Goal: Transaction & Acquisition: Purchase product/service

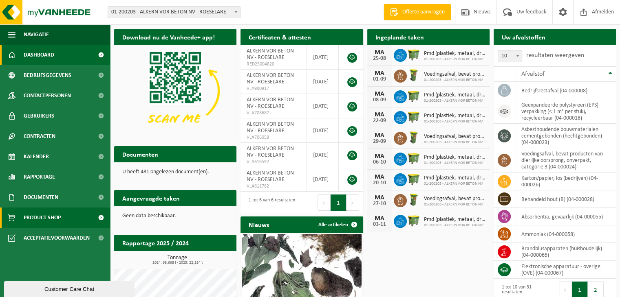
click at [51, 220] on span "Product Shop" at bounding box center [42, 218] width 37 height 20
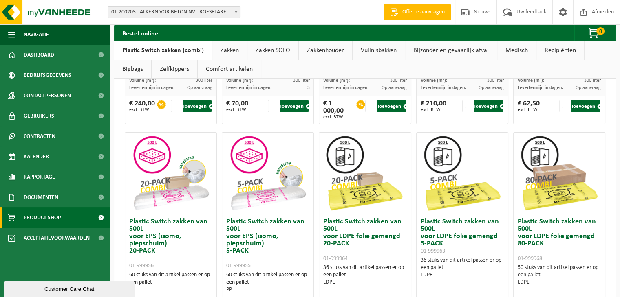
scroll to position [285, 0]
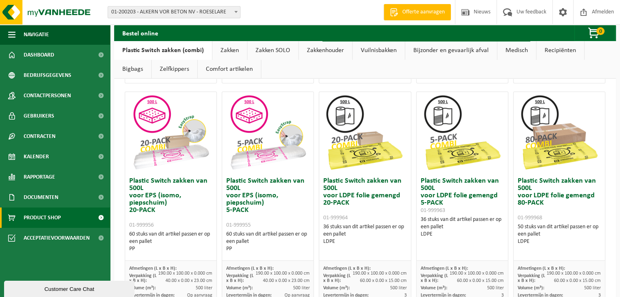
click at [346, 181] on h3 "Plastic Switch zakken van 500L voor LDPE folie gemengd 20-PACK 01-999964" at bounding box center [364, 200] width 83 height 44
click at [349, 152] on img at bounding box center [364, 132] width 81 height 81
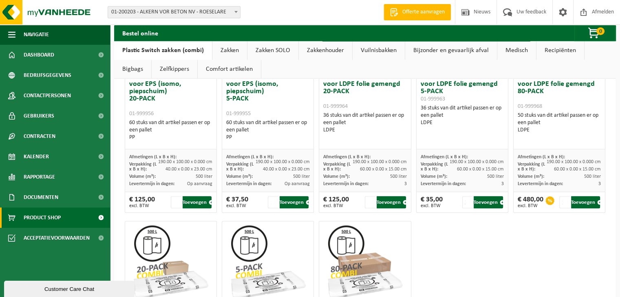
scroll to position [407, 0]
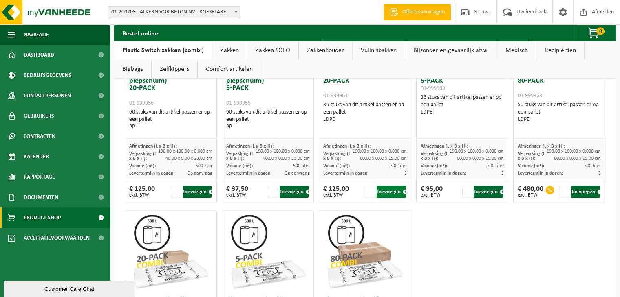
click at [383, 190] on button "Toevoegen" at bounding box center [390, 192] width 29 height 12
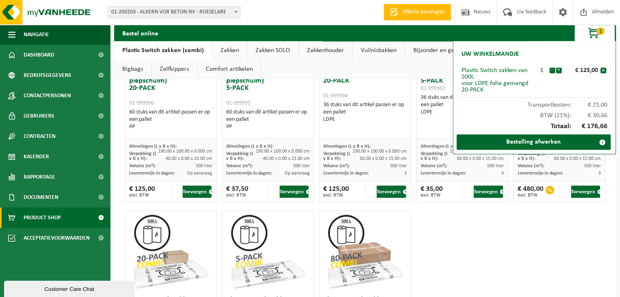
click at [446, 251] on div "Plastic Switch zakken van 300L voor harde kunststoffen 20-PACK 01-999950 60 stu…" at bounding box center [364, 82] width 485 height 731
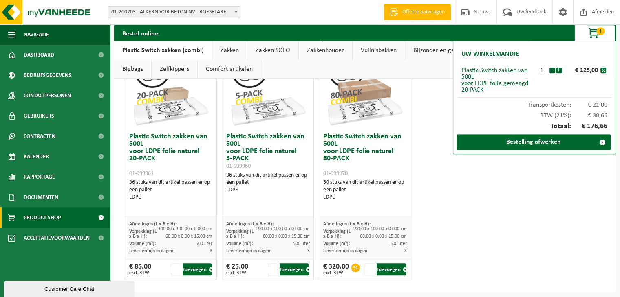
scroll to position [573, 0]
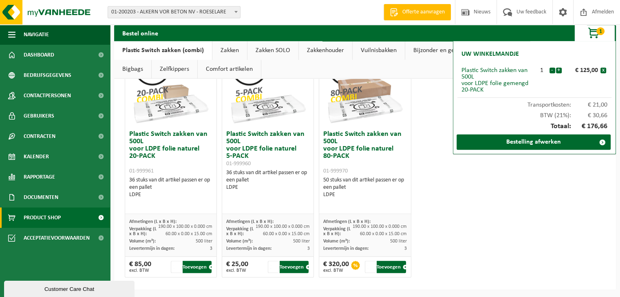
drag, startPoint x: 524, startPoint y: 206, endPoint x: 519, endPoint y: 206, distance: 4.9
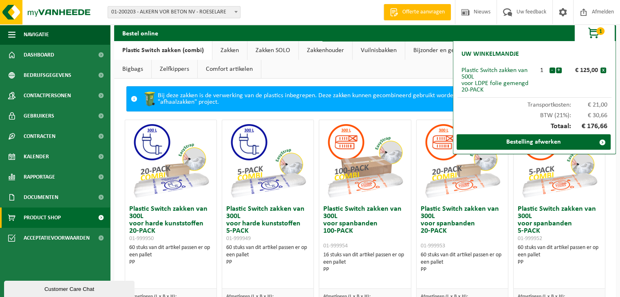
scroll to position [0, 0]
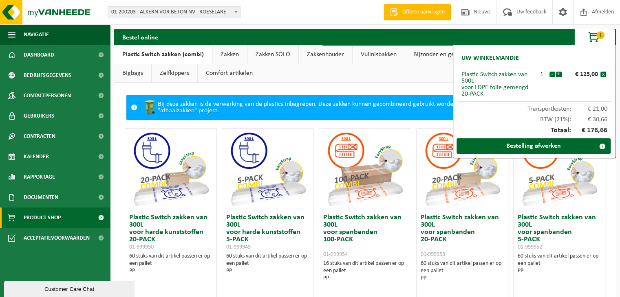
click at [321, 55] on link "Zakkenhouder" at bounding box center [325, 54] width 53 height 19
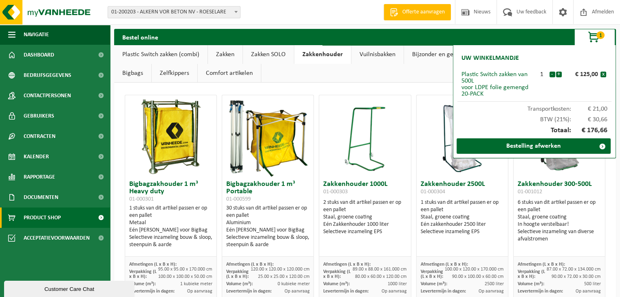
click at [327, 56] on link "Zakkenhouder" at bounding box center [322, 54] width 57 height 19
click at [560, 222] on div "In hoogte verstelbaar!" at bounding box center [558, 224] width 83 height 7
click at [544, 231] on div "Selectieve inzameling van diverse afvalstromen" at bounding box center [558, 236] width 83 height 15
click at [553, 186] on h3 "Zakkenhouder 300-500L 01-001012" at bounding box center [558, 189] width 83 height 16
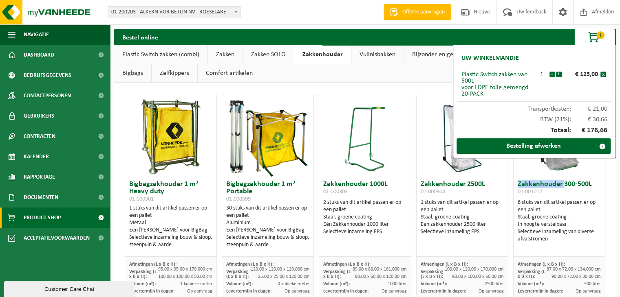
click at [553, 186] on h3 "Zakkenhouder 300-500L 01-001012" at bounding box center [558, 189] width 83 height 16
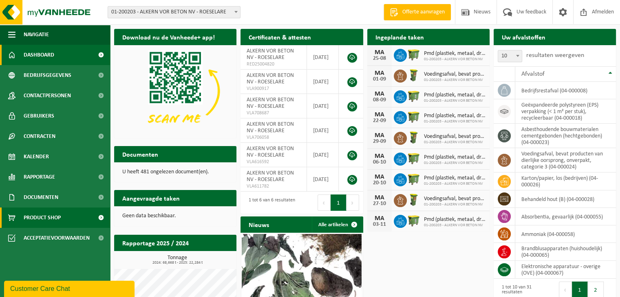
click at [48, 216] on span "Product Shop" at bounding box center [42, 218] width 37 height 20
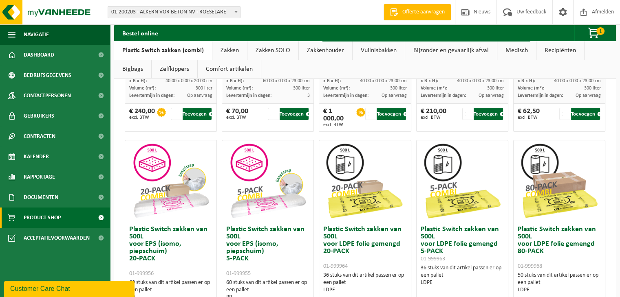
scroll to position [285, 0]
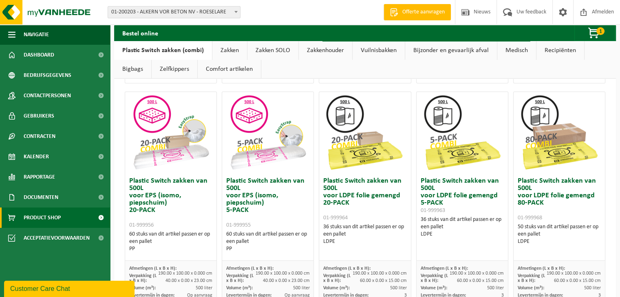
click at [348, 184] on h3 "Plastic Switch zakken van 500L voor LDPE folie gemengd 20-PACK 01-999964" at bounding box center [364, 200] width 83 height 44
click at [355, 150] on img at bounding box center [364, 132] width 81 height 81
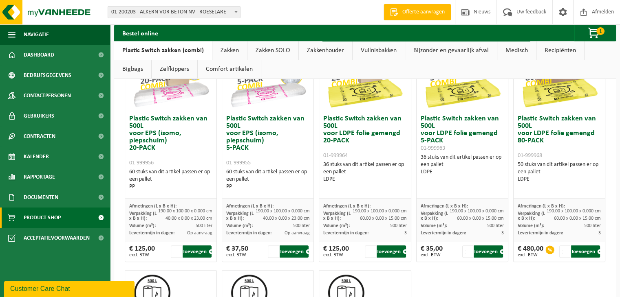
scroll to position [367, 0]
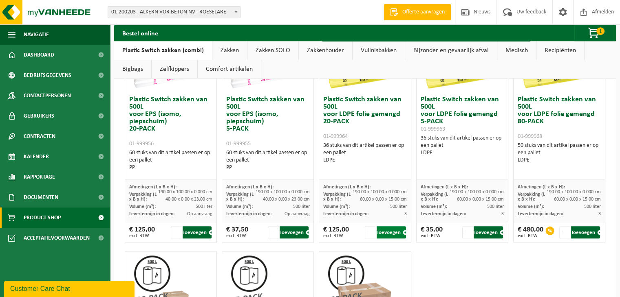
click at [387, 231] on button "Toevoegen" at bounding box center [390, 233] width 29 height 12
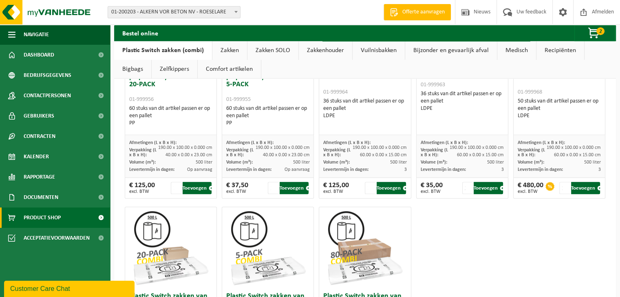
scroll to position [407, 0]
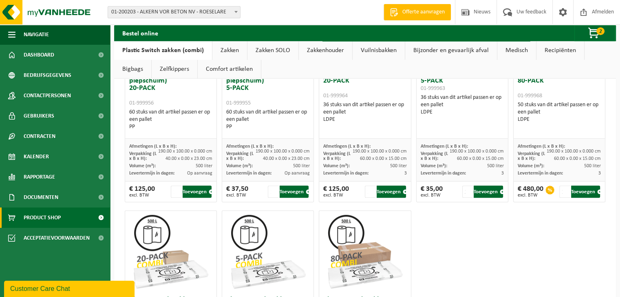
click at [325, 50] on link "Zakkenhouder" at bounding box center [325, 50] width 53 height 19
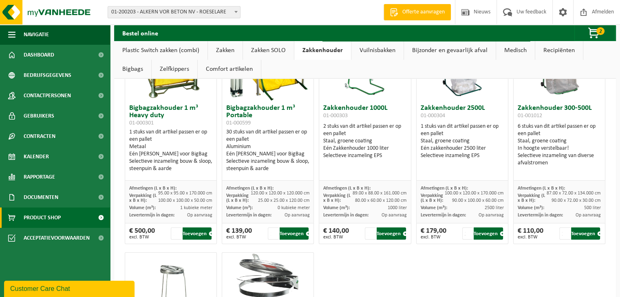
scroll to position [81, 0]
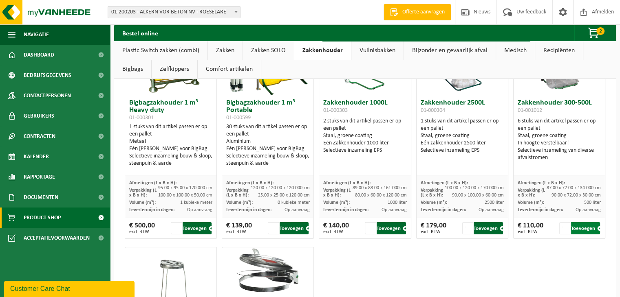
click at [578, 229] on button "Toevoegen" at bounding box center [585, 228] width 29 height 12
click at [597, 31] on span "3" at bounding box center [600, 31] width 8 height 8
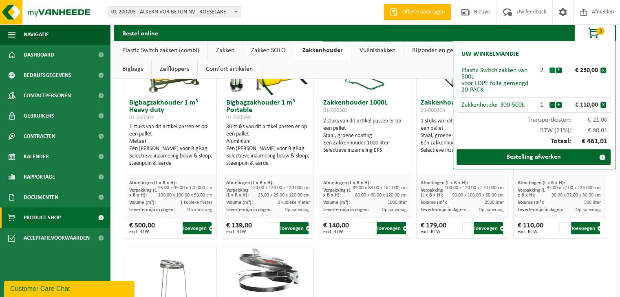
click at [552, 71] on button "-" at bounding box center [552, 71] width 6 height 6
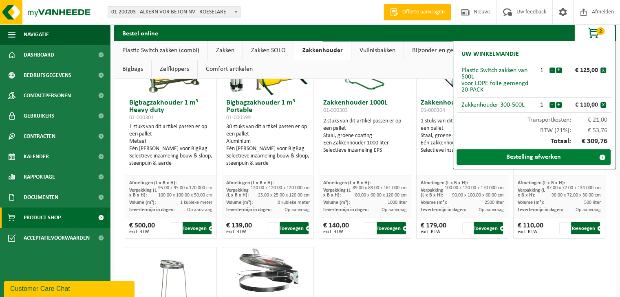
click at [524, 156] on link "Bestelling afwerken" at bounding box center [533, 157] width 154 height 15
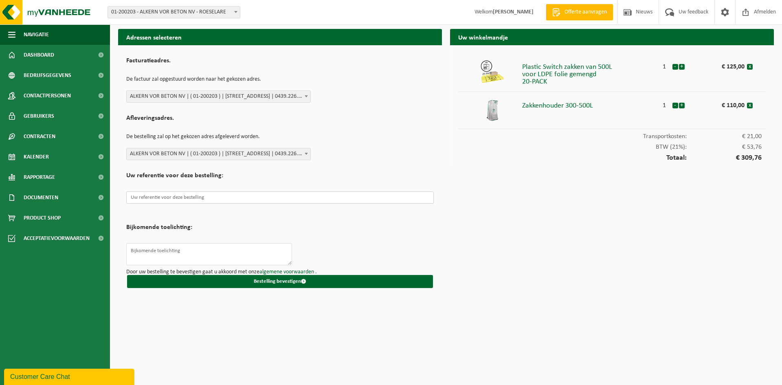
click at [150, 196] on input "text" at bounding box center [280, 198] width 308 height 12
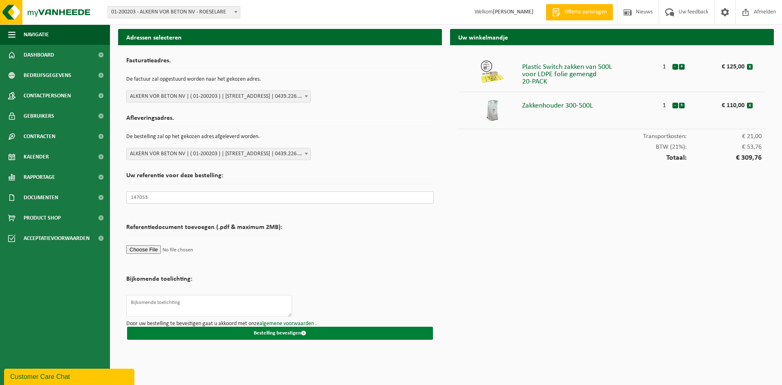
type input "147053"
click at [287, 297] on button "Bestelling bevestigen" at bounding box center [280, 333] width 306 height 13
